Goal: Find specific page/section

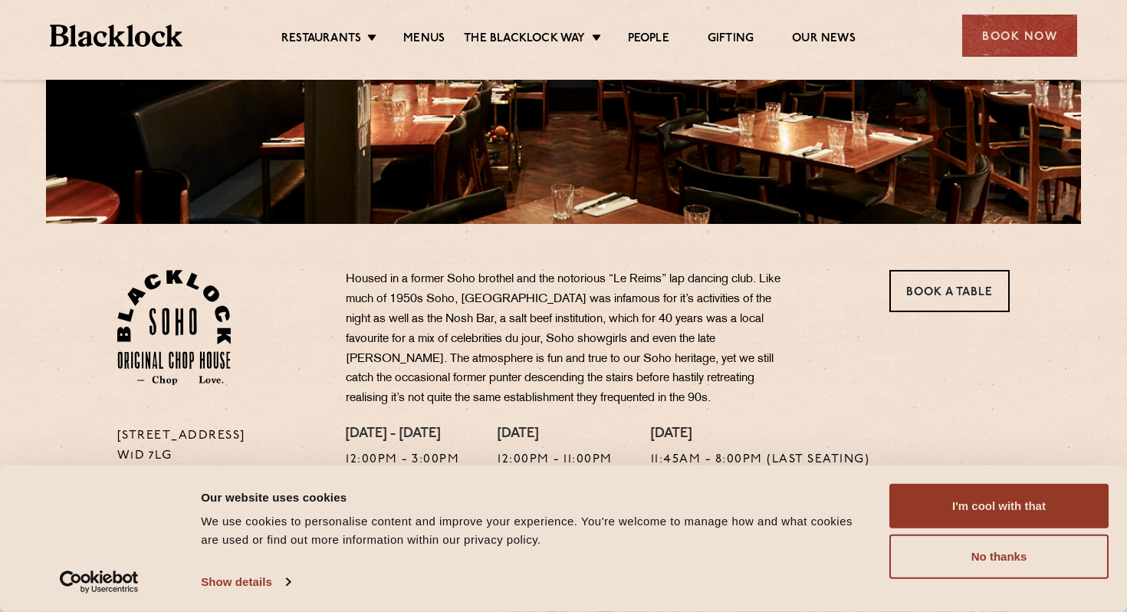
scroll to position [225, 0]
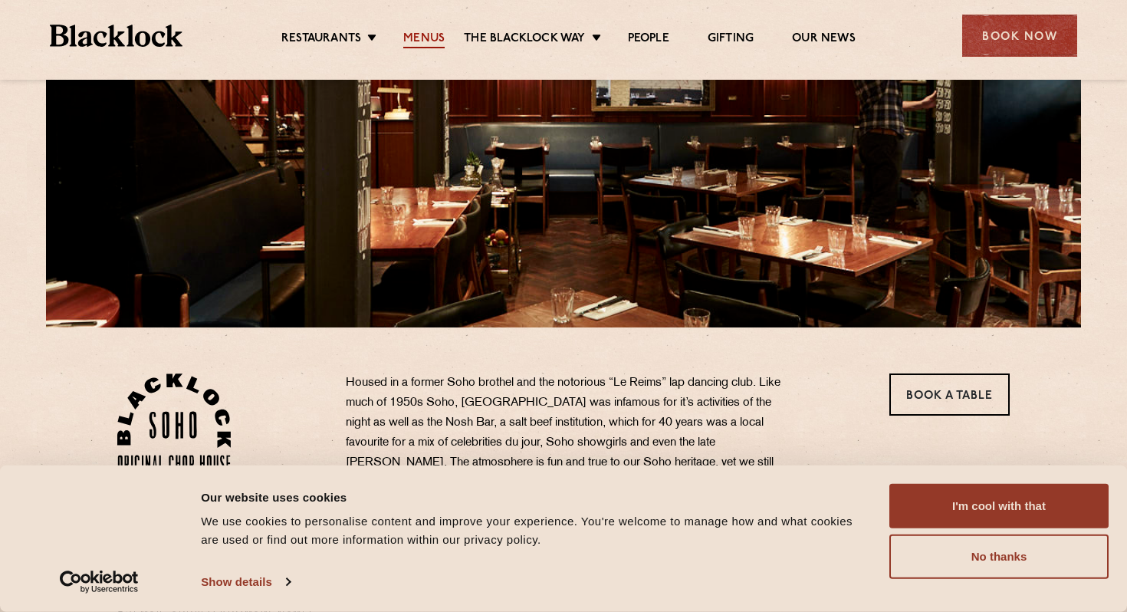
click at [427, 38] on link "Menus" at bounding box center [423, 39] width 41 height 17
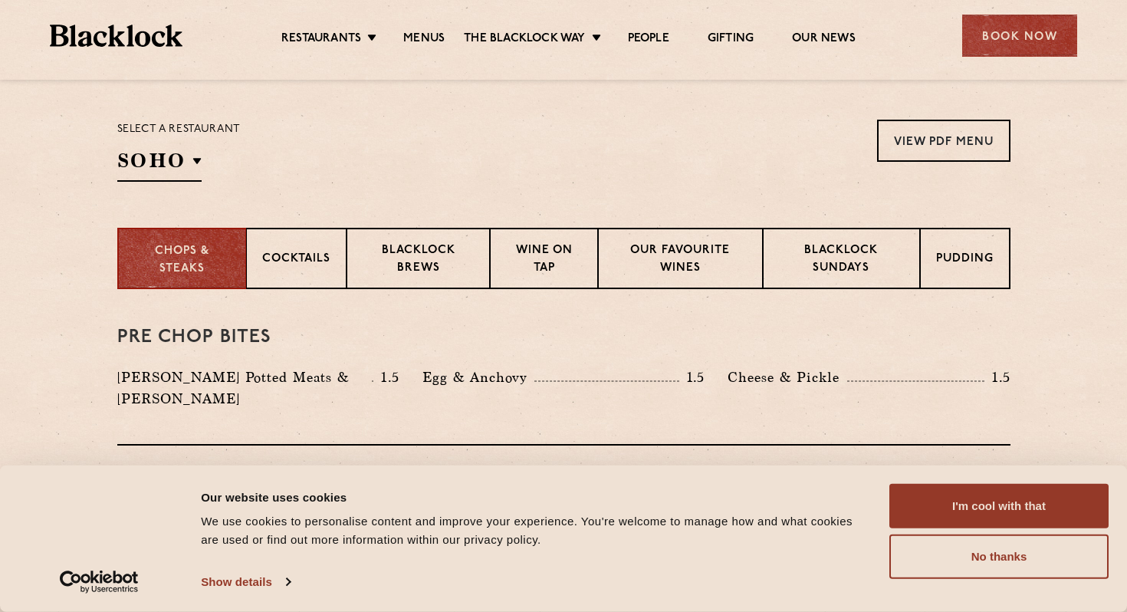
scroll to position [625, 0]
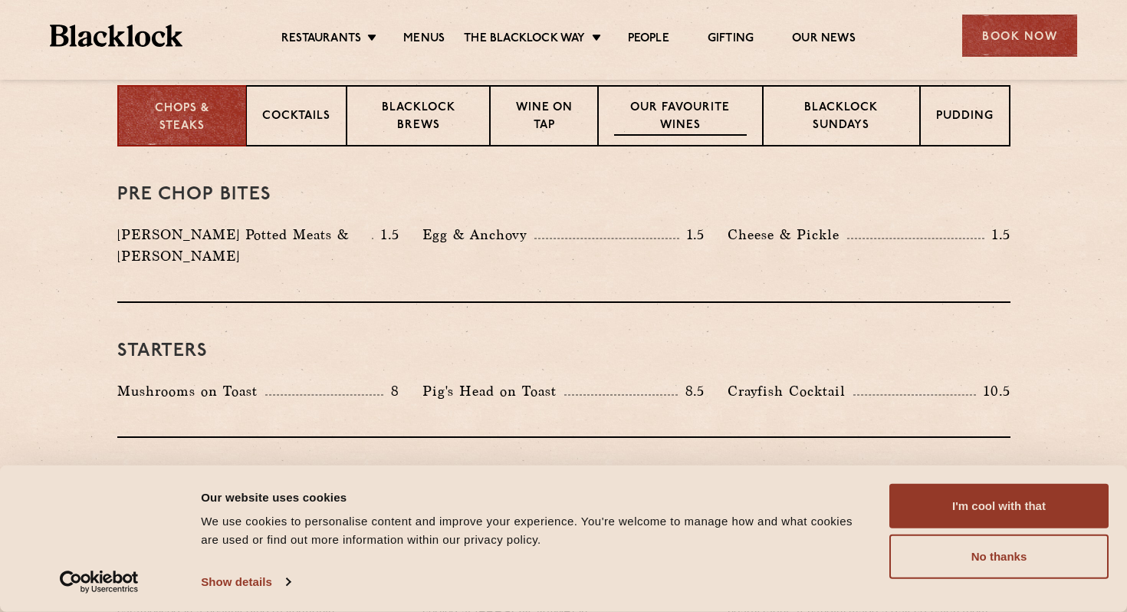
click at [648, 111] on p "Our favourite wines" at bounding box center [680, 118] width 133 height 36
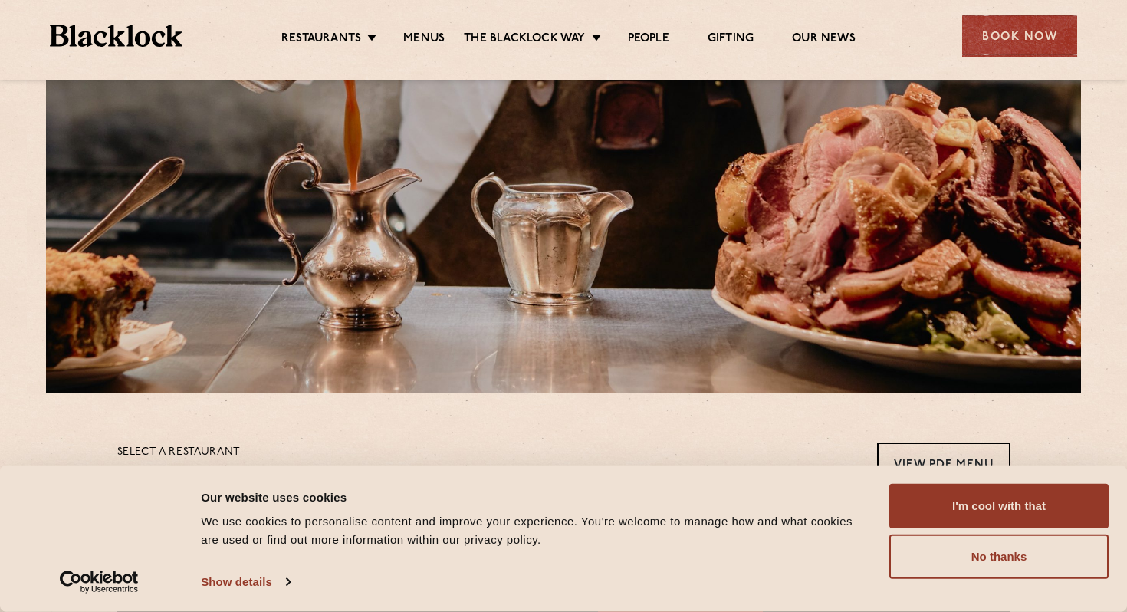
scroll to position [0, 0]
